Goal: Transaction & Acquisition: Obtain resource

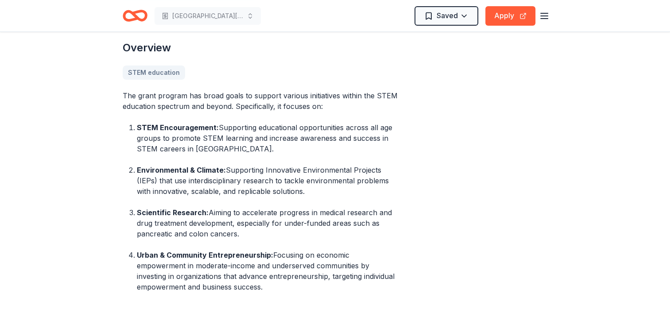
scroll to position [303, 0]
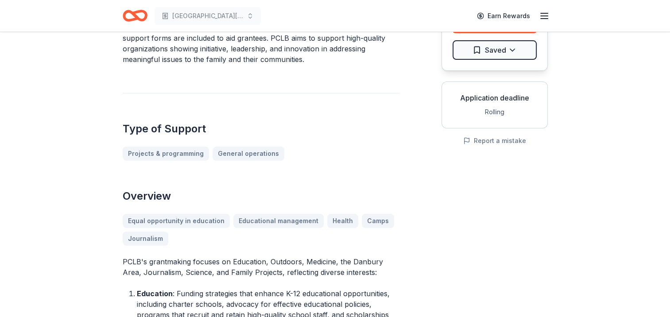
scroll to position [116, 0]
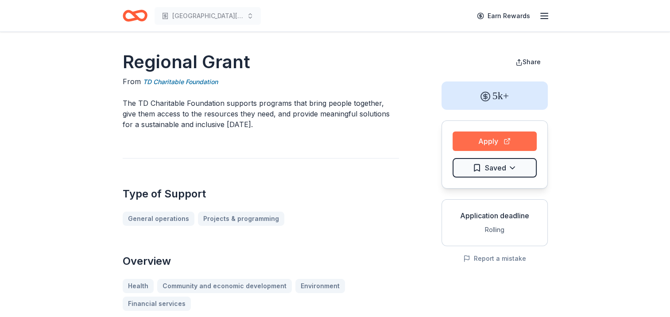
click at [483, 143] on button "Apply" at bounding box center [495, 141] width 84 height 19
